Goal: Browse casually

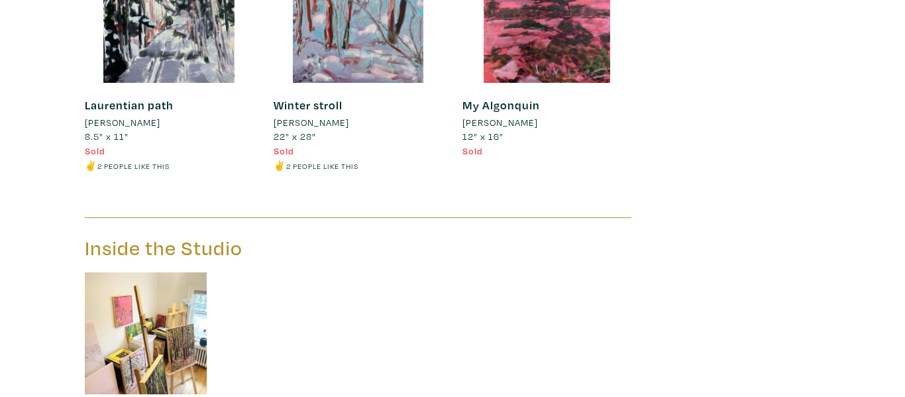
scroll to position [6097, 0]
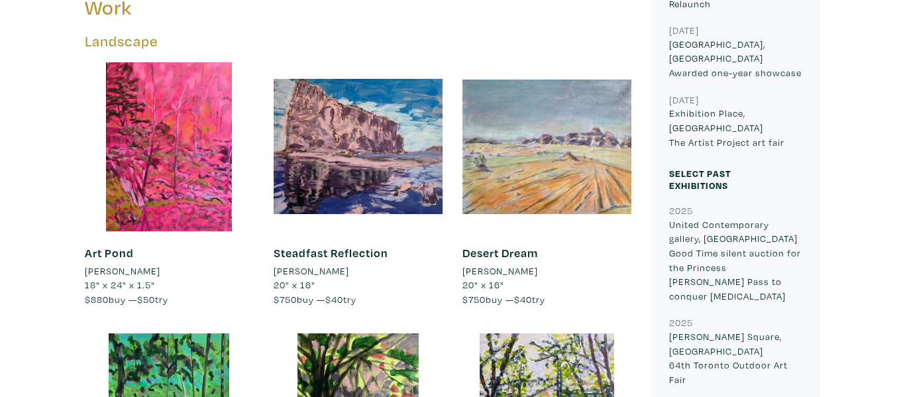
scroll to position [770, 0]
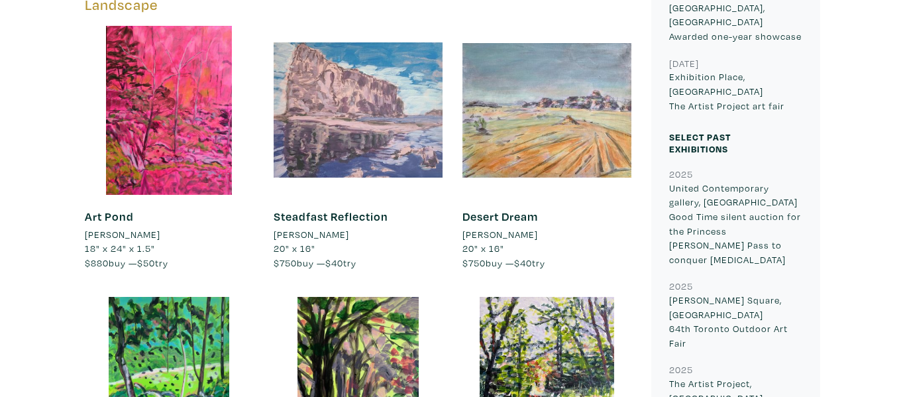
click at [417, 103] on div at bounding box center [358, 110] width 169 height 169
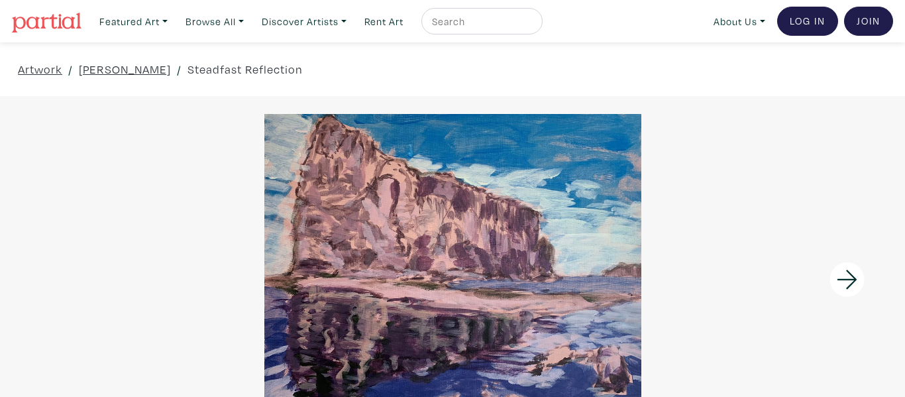
drag, startPoint x: 476, startPoint y: 268, endPoint x: 391, endPoint y: 182, distance: 120.5
click at [391, 182] on div at bounding box center [452, 265] width 905 height 302
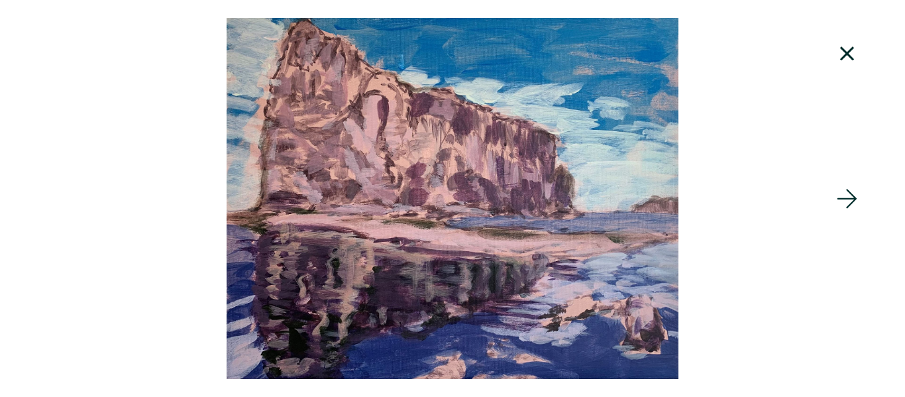
drag, startPoint x: 508, startPoint y: 221, endPoint x: 270, endPoint y: -76, distance: 380.5
drag, startPoint x: 428, startPoint y: 94, endPoint x: 351, endPoint y: 21, distance: 105.9
click at [351, 21] on div at bounding box center [451, 198] width 905 height 361
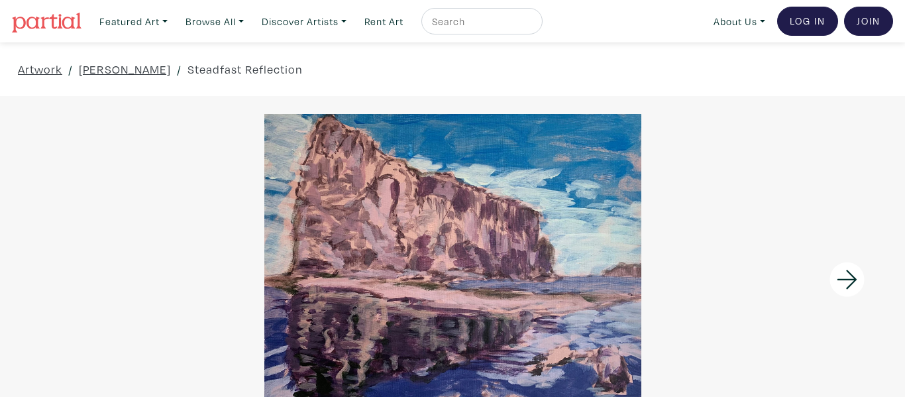
drag, startPoint x: 439, startPoint y: 267, endPoint x: 412, endPoint y: 207, distance: 65.9
click at [412, 207] on div at bounding box center [452, 265] width 905 height 302
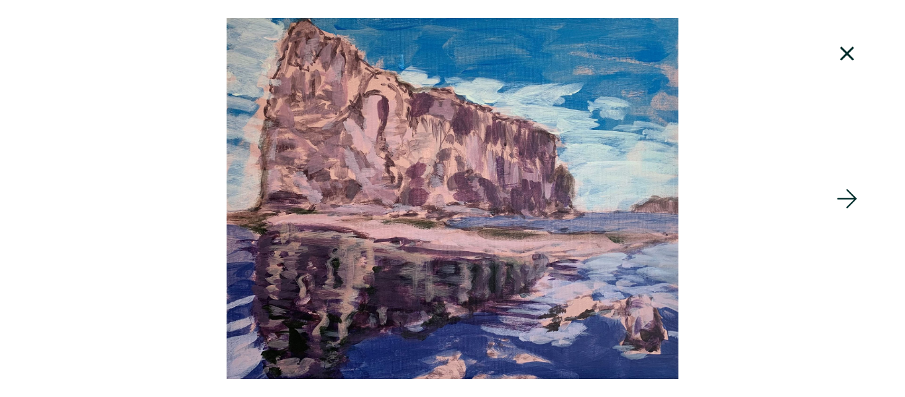
click at [735, 130] on div at bounding box center [792, 198] width 227 height 397
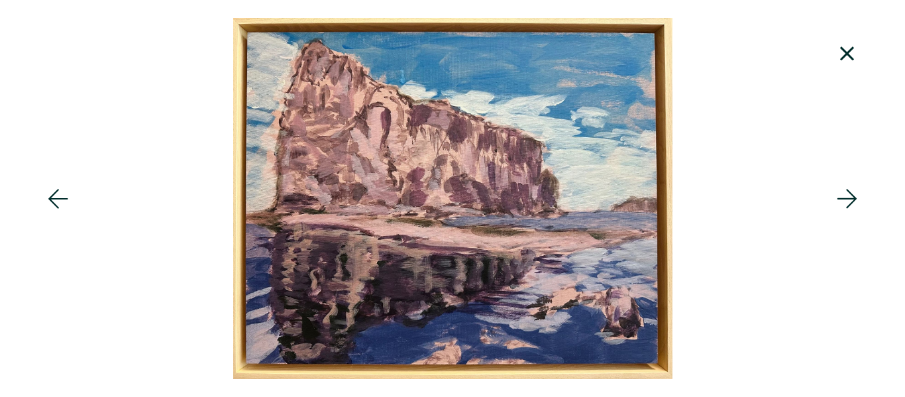
click at [115, 84] on div at bounding box center [113, 198] width 227 height 397
